Goal: Task Accomplishment & Management: Manage account settings

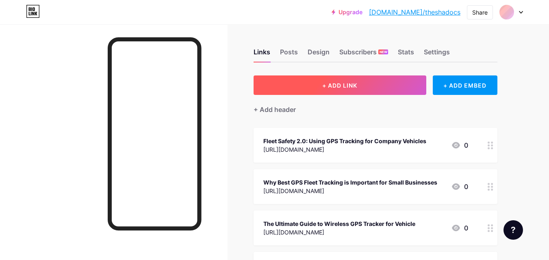
click at [307, 84] on button "+ ADD LINK" at bounding box center [340, 86] width 173 height 20
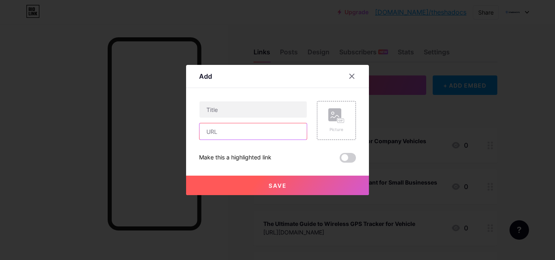
click at [217, 128] on input "text" at bounding box center [253, 132] width 107 height 16
paste input "https://www.articleted.com/article/1005320/375865/Top-Benefits-of-Using-a-Fleet…"
type input "https://www.articleted.com/article/1005320/375865/Top-Benefits-of-Using-a-Fleet…"
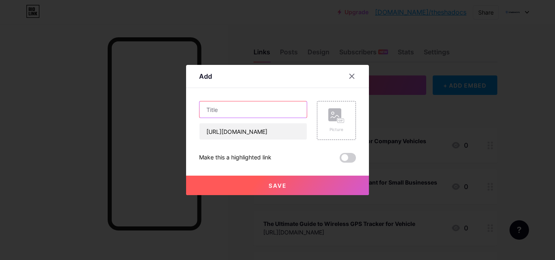
click at [250, 110] on input "text" at bounding box center [253, 110] width 107 height 16
paste input "Top Benefits of Using a Fleet Management GPS Tracker for Your Business"
type input "Top Benefits of Using a Fleet Management GPS Tracker for Your Business"
drag, startPoint x: 224, startPoint y: 186, endPoint x: 226, endPoint y: 180, distance: 5.8
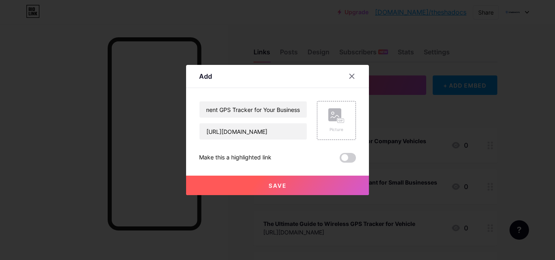
click at [224, 186] on button "Save" at bounding box center [277, 186] width 183 height 20
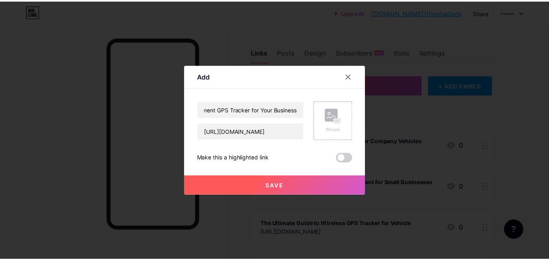
scroll to position [0, 0]
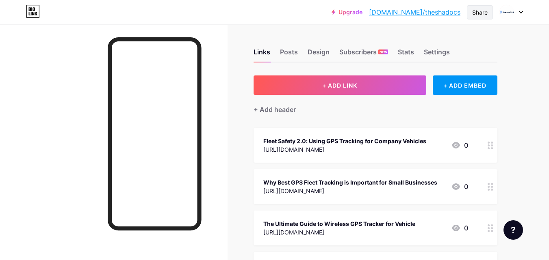
click at [469, 9] on div "Share" at bounding box center [480, 12] width 26 height 14
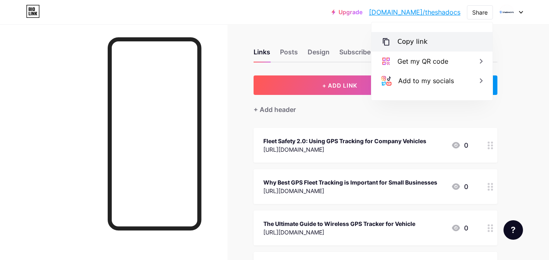
drag, startPoint x: 447, startPoint y: 38, endPoint x: 431, endPoint y: 39, distance: 15.9
click at [446, 38] on div "Copy link" at bounding box center [431, 42] width 121 height 20
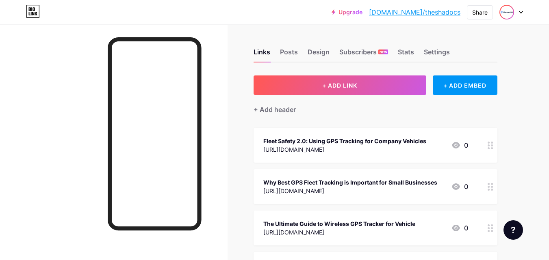
click at [504, 11] on img at bounding box center [506, 12] width 13 height 13
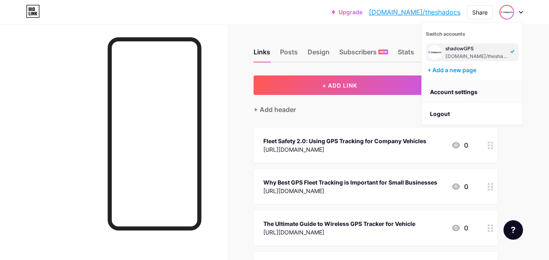
click at [458, 89] on link "Account settings" at bounding box center [472, 92] width 101 height 22
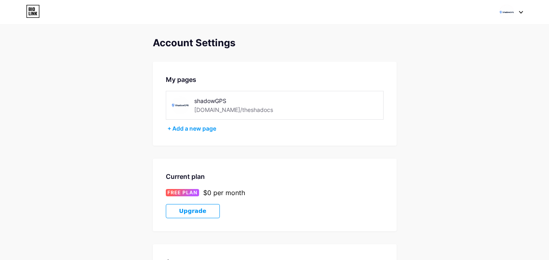
click at [217, 107] on div "[DOMAIN_NAME]/theshadocs" at bounding box center [233, 110] width 79 height 9
click at [183, 103] on img at bounding box center [180, 105] width 18 height 18
click at [492, 13] on div "Switch accounts shadowGPS bio.link/theshadocs + Add a new page Dashboard Logout" at bounding box center [274, 12] width 549 height 15
click at [517, 8] on div at bounding box center [511, 12] width 24 height 15
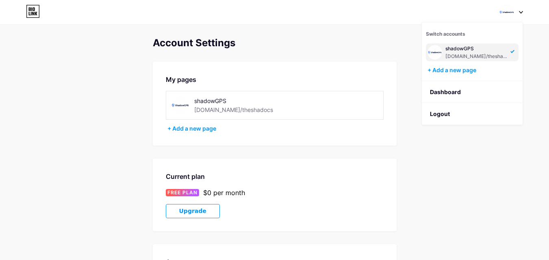
click at [430, 36] on span "Switch accounts" at bounding box center [445, 34] width 39 height 6
click at [414, 57] on div "Account Settings My pages shadowGPS bio.link/theshadocs + Add a new page Curren…" at bounding box center [274, 228] width 549 height 383
click at [30, 11] on icon at bounding box center [30, 9] width 2 height 4
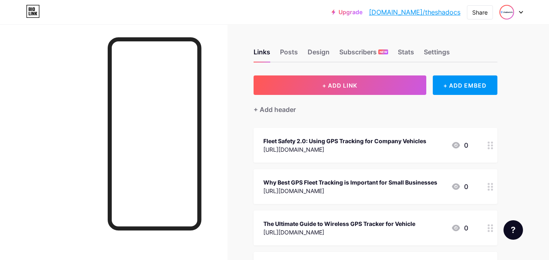
click at [511, 13] on img at bounding box center [506, 12] width 13 height 13
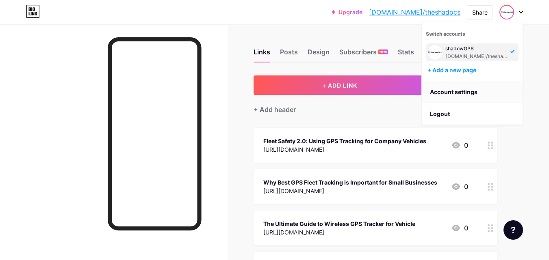
click at [467, 95] on link "Account settings" at bounding box center [472, 92] width 101 height 22
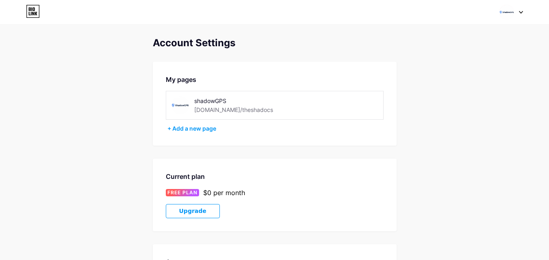
click at [206, 103] on div "shadowGPS" at bounding box center [249, 101] width 111 height 9
click at [175, 103] on img at bounding box center [180, 105] width 18 height 18
drag, startPoint x: 210, startPoint y: 115, endPoint x: 211, endPoint y: 109, distance: 7.0
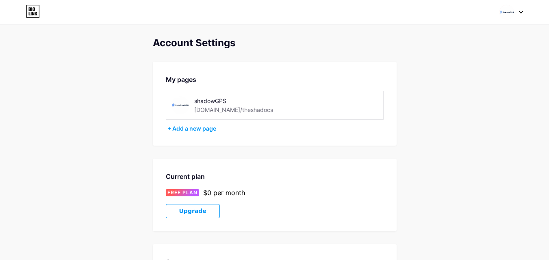
click at [211, 109] on div "shadowGPS bio.link/theshadocs" at bounding box center [275, 105] width 218 height 29
click at [211, 109] on div "[DOMAIN_NAME]/theshadocs" at bounding box center [233, 110] width 79 height 9
click at [530, 8] on div "Switch accounts shadowGPS bio.link/theshadocs + Add a new page Dashboard Logout" at bounding box center [274, 12] width 549 height 15
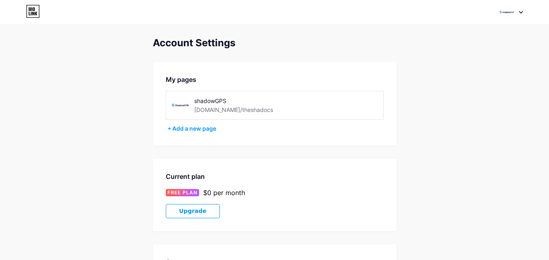
click at [516, 11] on div at bounding box center [511, 12] width 24 height 15
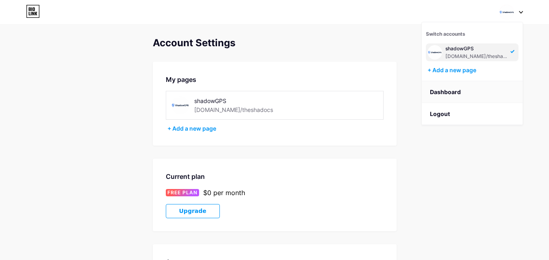
click at [443, 88] on link "Dashboard" at bounding box center [472, 92] width 101 height 22
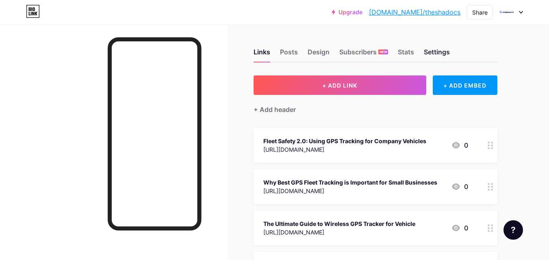
click at [438, 50] on div "Settings" at bounding box center [437, 54] width 26 height 15
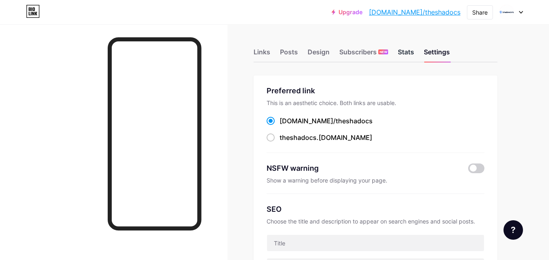
click at [412, 54] on div "Stats" at bounding box center [406, 54] width 16 height 15
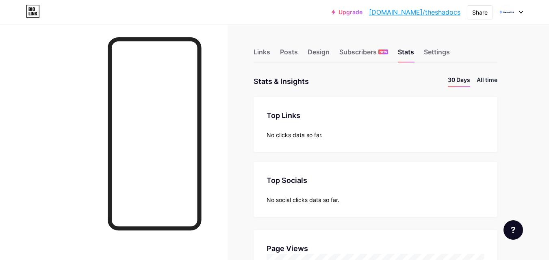
click at [490, 79] on li "All time" at bounding box center [487, 82] width 21 height 12
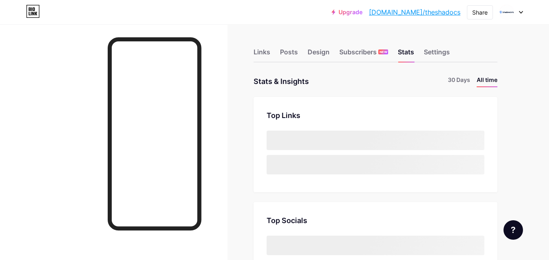
click at [438, 45] on div "Links Posts Design Subscribers NEW Stats Settings" at bounding box center [376, 48] width 244 height 28
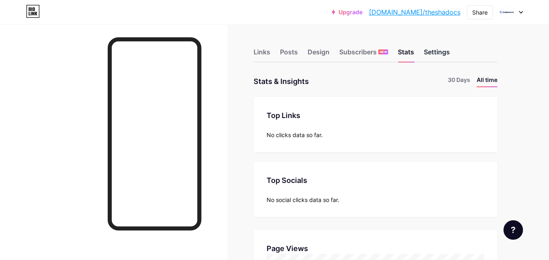
scroll to position [260, 549]
click at [440, 52] on div "Settings" at bounding box center [437, 54] width 26 height 15
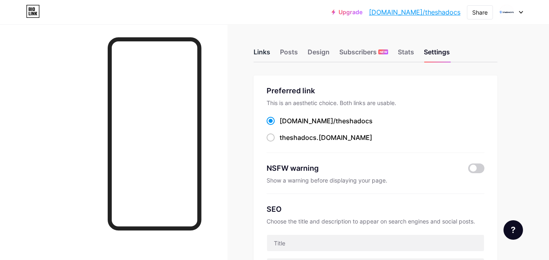
click at [264, 48] on div "Links" at bounding box center [262, 54] width 17 height 15
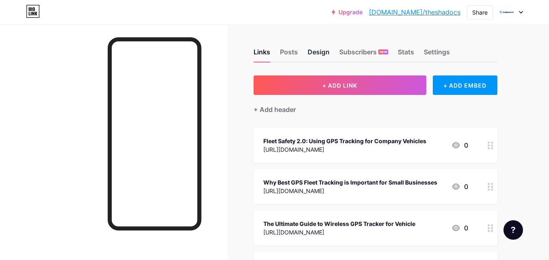
click at [315, 50] on div "Design" at bounding box center [319, 54] width 22 height 15
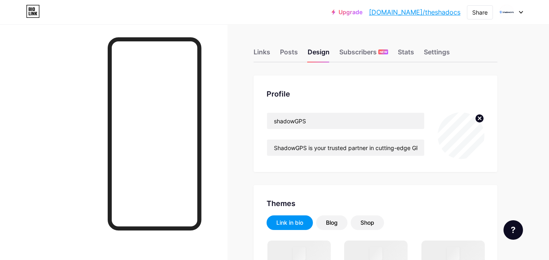
click at [408, 47] on div "Links Posts Design Subscribers NEW Stats Settings" at bounding box center [376, 48] width 244 height 28
drag, startPoint x: 484, startPoint y: 11, endPoint x: 498, endPoint y: 13, distance: 14.8
click at [497, 15] on div "Upgrade bio.link/thesha... bio.link/theshadocs Share Switch accounts shadowGPS …" at bounding box center [427, 12] width 191 height 15
click at [503, 12] on img at bounding box center [506, 12] width 13 height 13
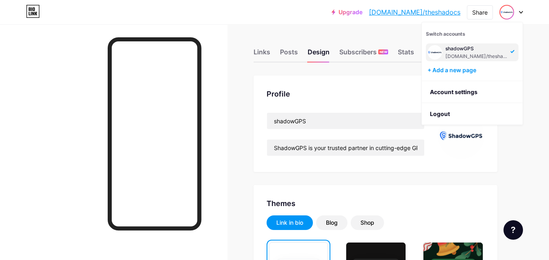
click at [473, 54] on div "[DOMAIN_NAME]/theshadocs" at bounding box center [476, 56] width 63 height 7
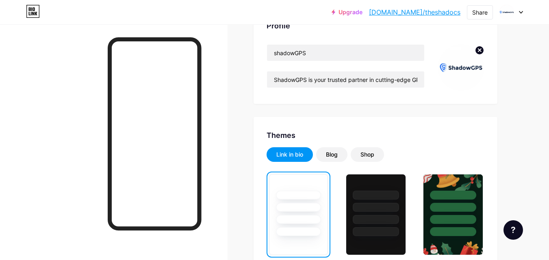
scroll to position [81, 0]
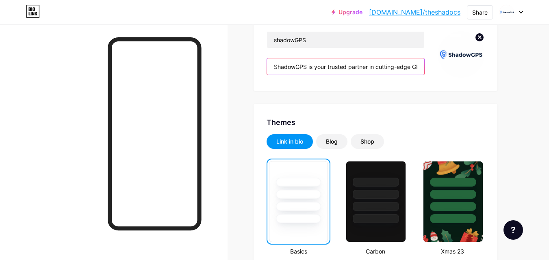
drag, startPoint x: 309, startPoint y: 64, endPoint x: 383, endPoint y: 77, distance: 74.6
click at [383, 77] on div "shadowGPS ShadowGPS is your trusted partner in cutting-edge GPS tracking techno…" at bounding box center [346, 54] width 158 height 47
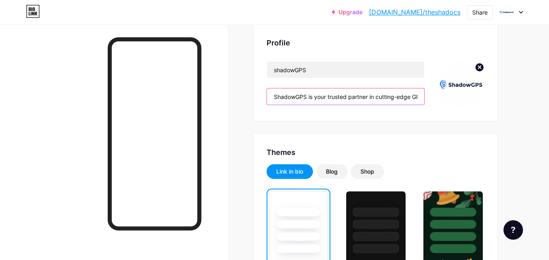
scroll to position [0, 0]
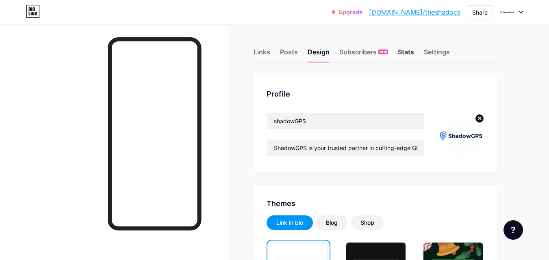
click at [400, 49] on div "Stats" at bounding box center [406, 54] width 16 height 15
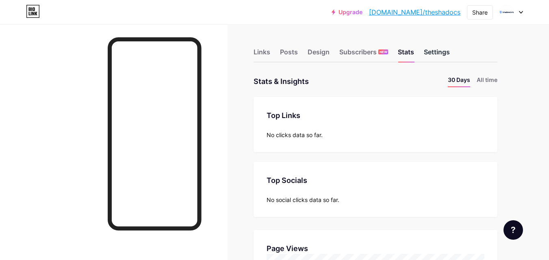
click at [438, 50] on div "Settings" at bounding box center [437, 54] width 26 height 15
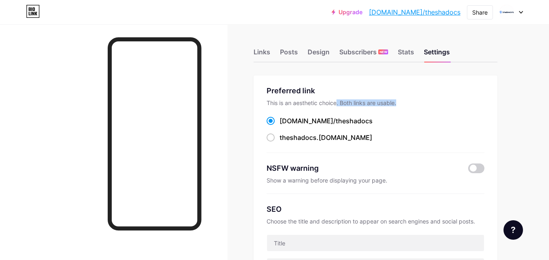
drag, startPoint x: 337, startPoint y: 106, endPoint x: 405, endPoint y: 105, distance: 67.9
click at [405, 105] on div "This is an aesthetic choice. Both links are usable." at bounding box center [376, 103] width 218 height 7
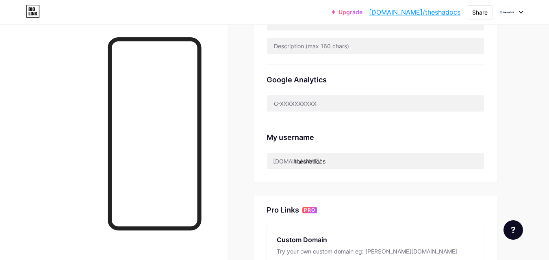
scroll to position [213, 0]
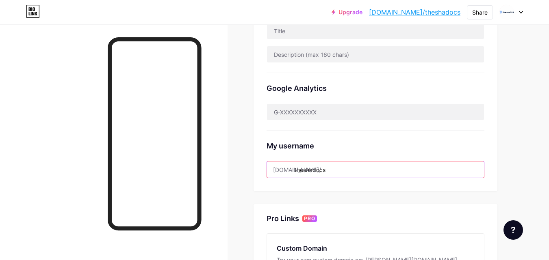
click at [324, 171] on input "theshadocs" at bounding box center [375, 170] width 217 height 16
drag, startPoint x: 332, startPoint y: 169, endPoint x: 290, endPoint y: 170, distance: 42.3
click at [290, 170] on div "[DOMAIN_NAME]/ theshadocs" at bounding box center [376, 169] width 218 height 17
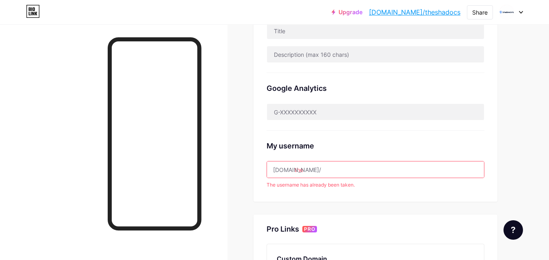
type input "theshadowgps"
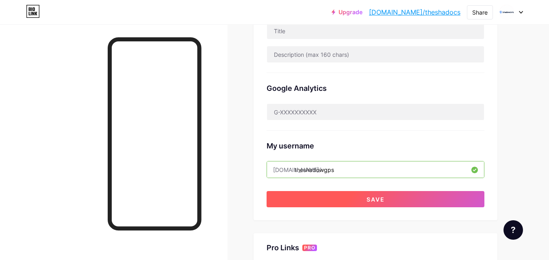
click at [389, 198] on button "Save" at bounding box center [376, 199] width 218 height 16
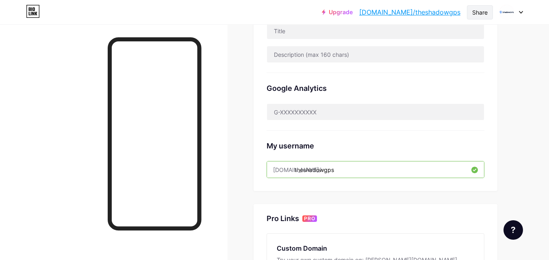
click at [486, 10] on div "Share" at bounding box center [479, 12] width 15 height 9
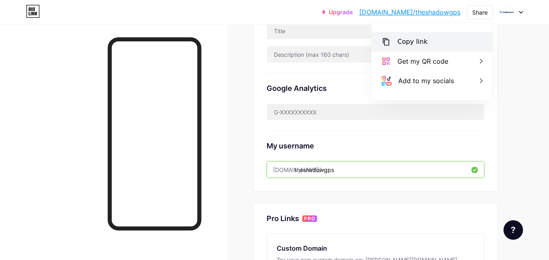
click at [418, 38] on div "Copy link" at bounding box center [412, 42] width 30 height 10
